Goal: Task Accomplishment & Management: Use online tool/utility

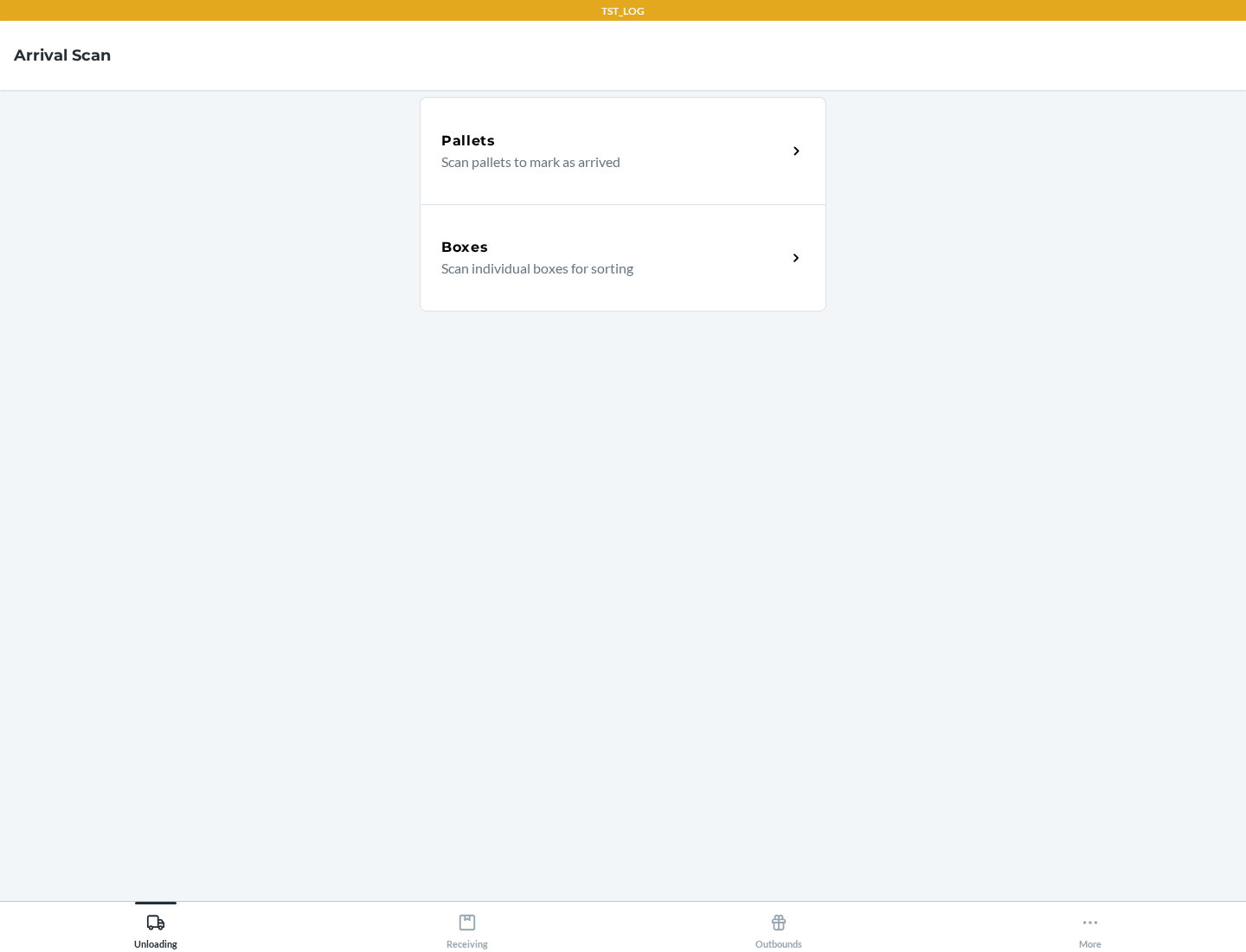
click at [614, 248] on div "Boxes" at bounding box center [615, 248] width 346 height 21
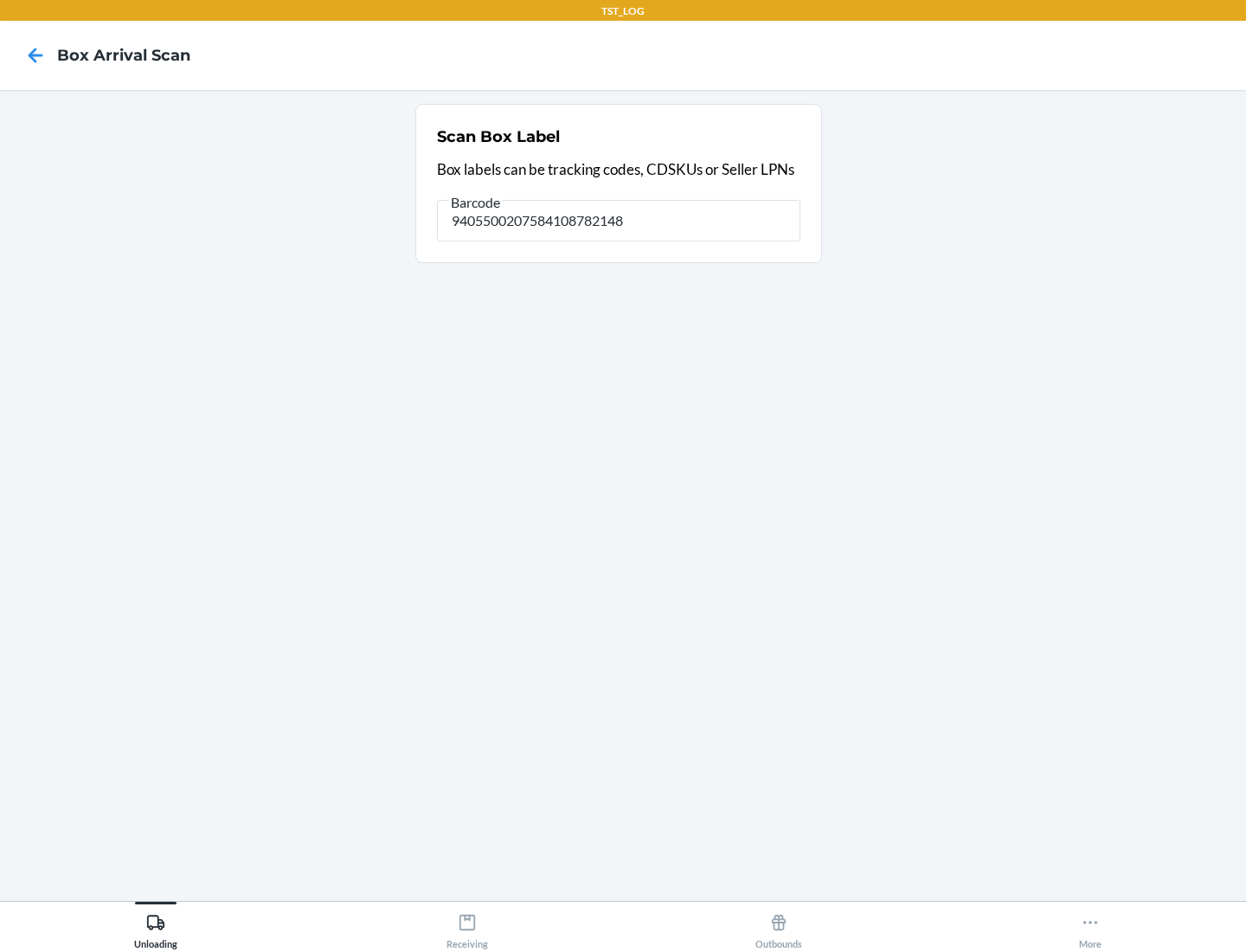
type input "9405500207584108782148"
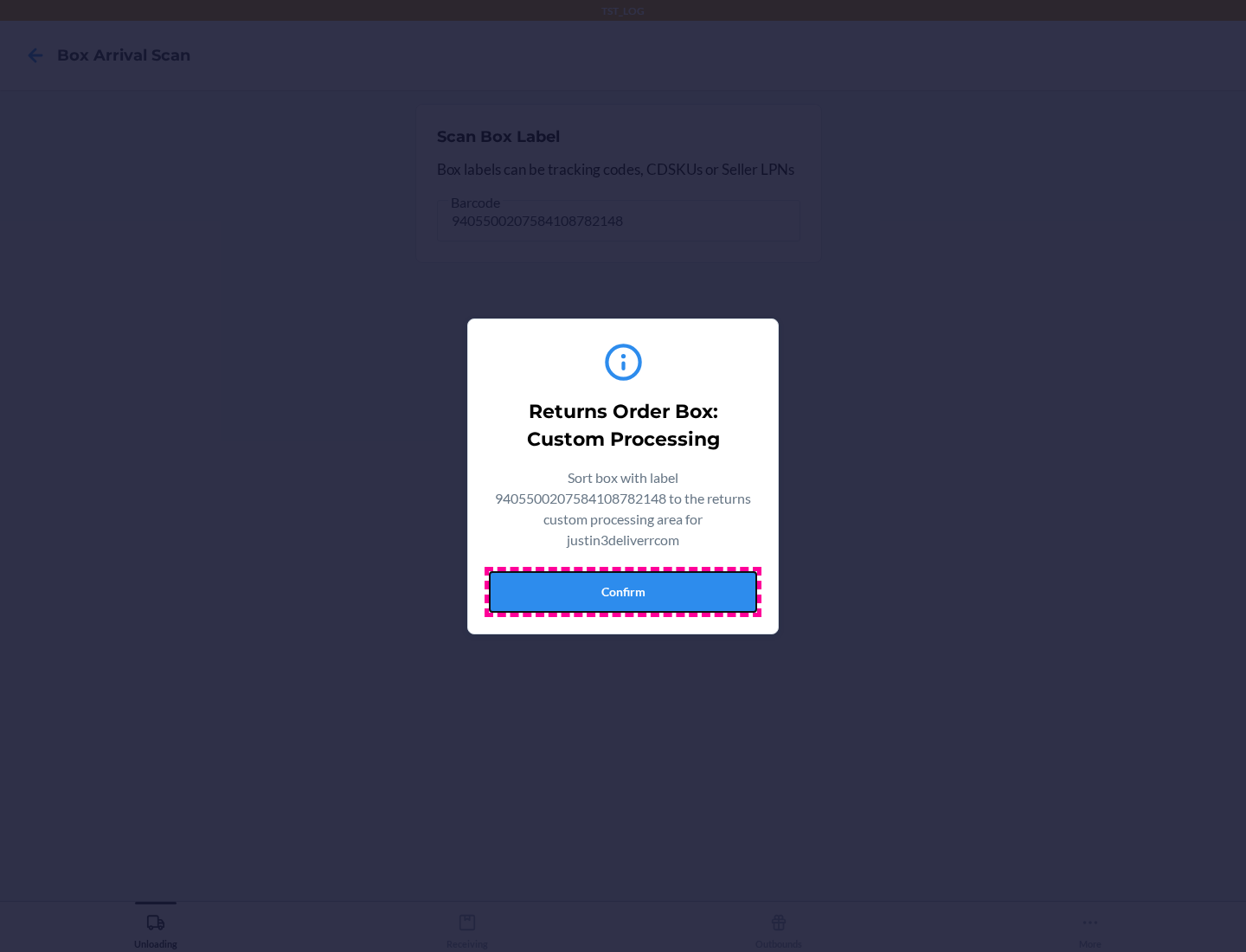
click at [623, 591] on button "Confirm" at bounding box center [623, 591] width 268 height 41
